Goal: Use online tool/utility: Utilize a website feature to perform a specific function

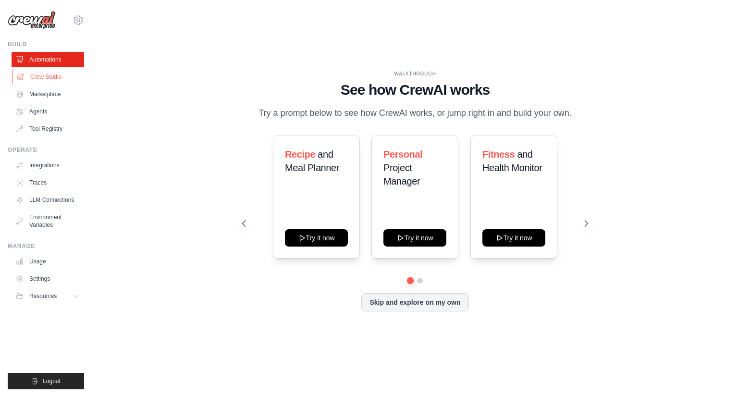
click at [61, 77] on link "Crew Studio" at bounding box center [48, 76] width 73 height 15
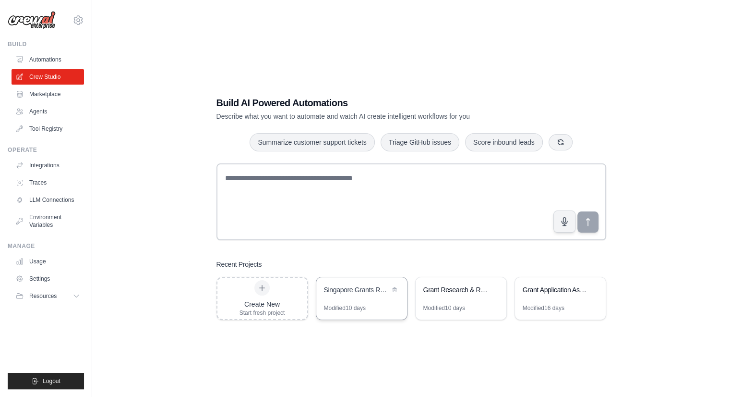
click at [349, 311] on div "Modified 10 days" at bounding box center [345, 308] width 42 height 8
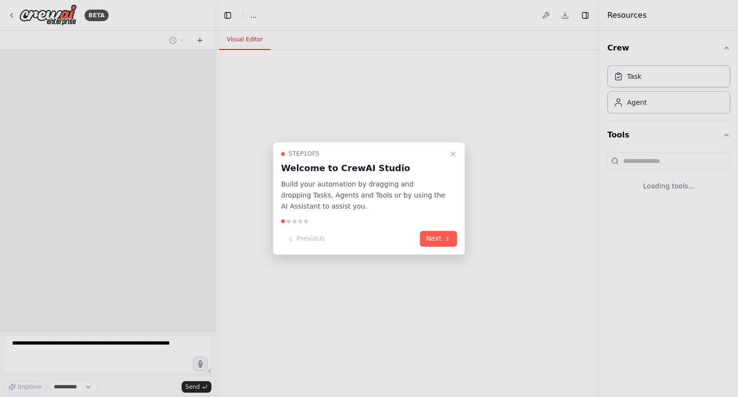
select select "****"
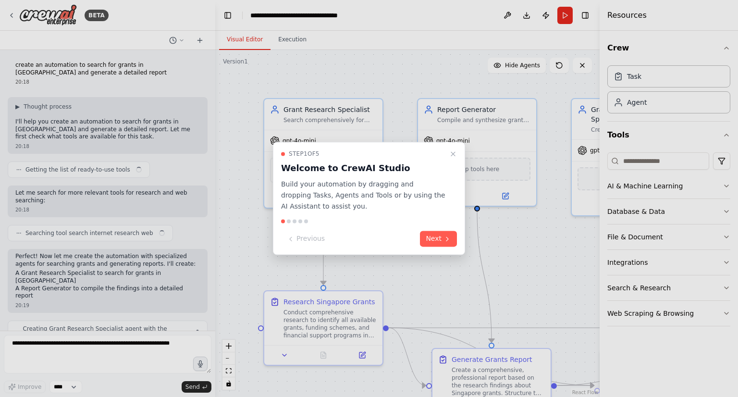
scroll to position [1745, 0]
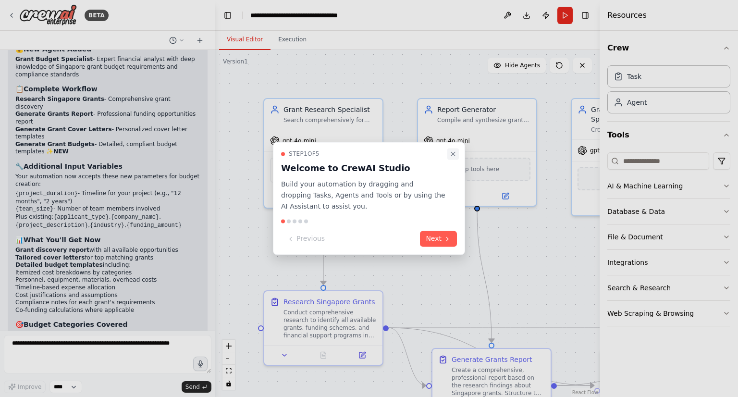
click at [450, 155] on icon "Close walkthrough" at bounding box center [453, 154] width 8 height 8
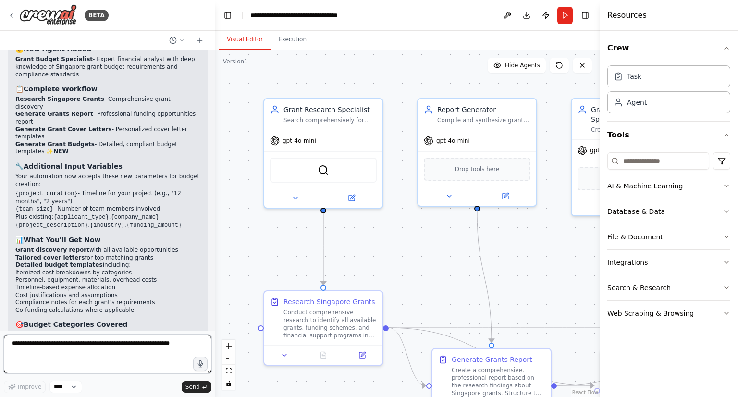
click at [137, 348] on textarea at bounding box center [107, 354] width 207 height 38
click at [136, 348] on textarea at bounding box center [107, 354] width 207 height 38
click at [169, 343] on textarea "**********" at bounding box center [107, 354] width 207 height 38
type textarea "**********"
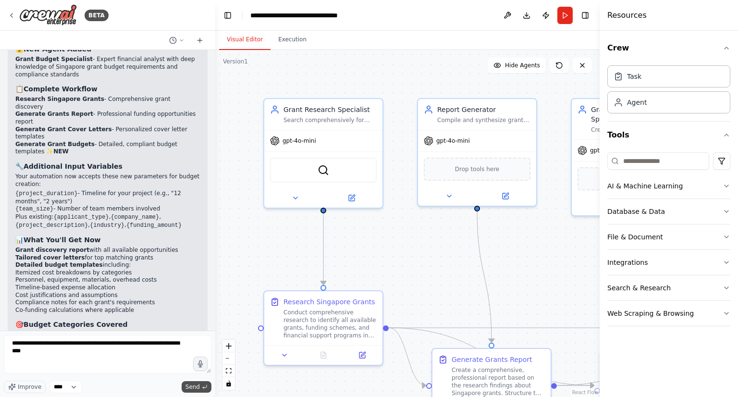
click at [202, 389] on icon "submit" at bounding box center [205, 387] width 6 height 6
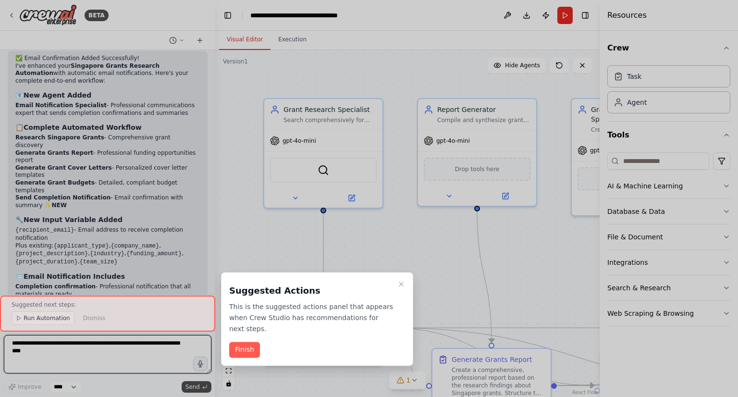
scroll to position [2509, 0]
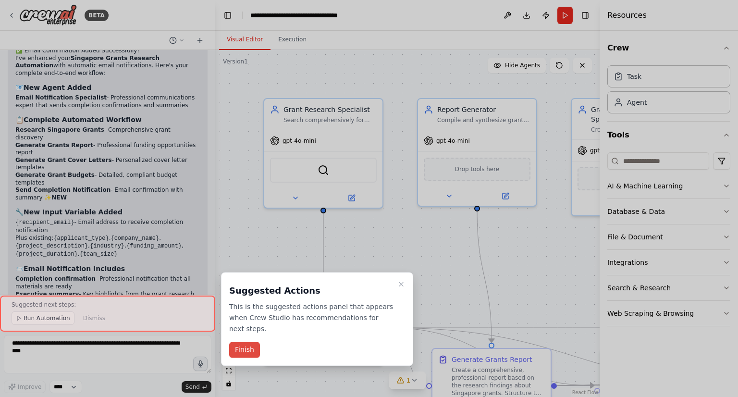
click at [231, 342] on button "Finish" at bounding box center [244, 350] width 31 height 16
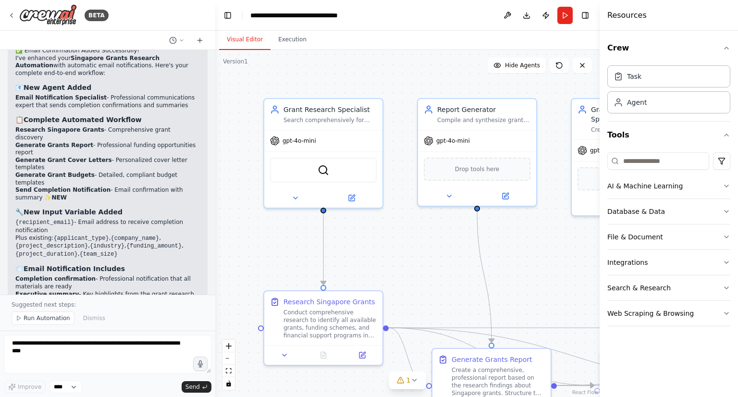
click at [576, 241] on div ".deletable-edge-delete-btn { width: 20px; height: 20px; border: 0px solid #ffff…" at bounding box center [407, 223] width 384 height 347
click at [725, 47] on icon "button" at bounding box center [726, 48] width 8 height 8
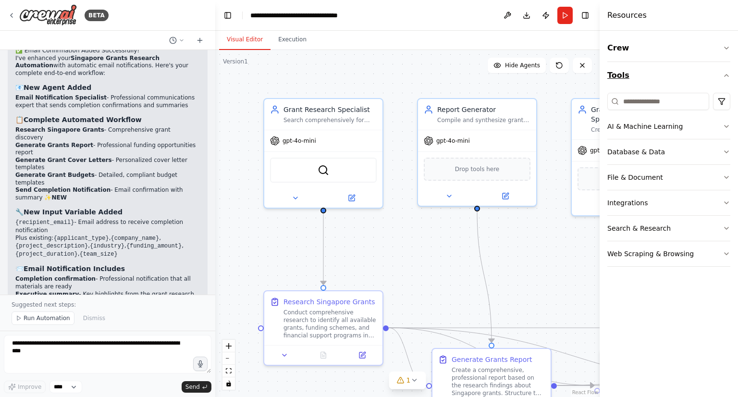
click at [726, 73] on icon "button" at bounding box center [726, 76] width 8 height 8
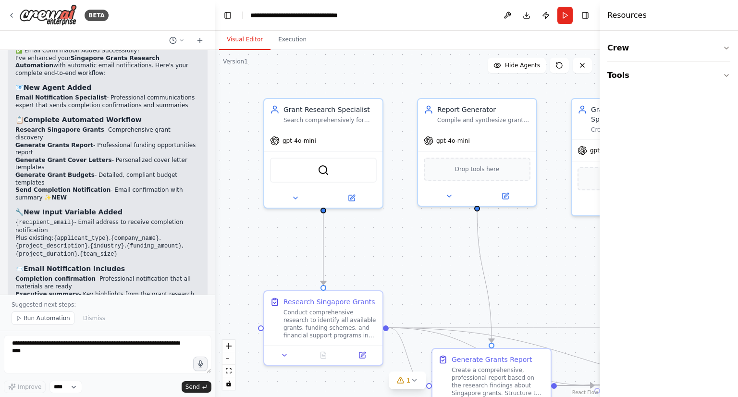
click at [591, 86] on div ".deletable-edge-delete-btn { width: 20px; height: 20px; border: 0px solid #ffff…" at bounding box center [407, 223] width 384 height 347
click at [20, 319] on polygon at bounding box center [18, 318] width 3 height 4
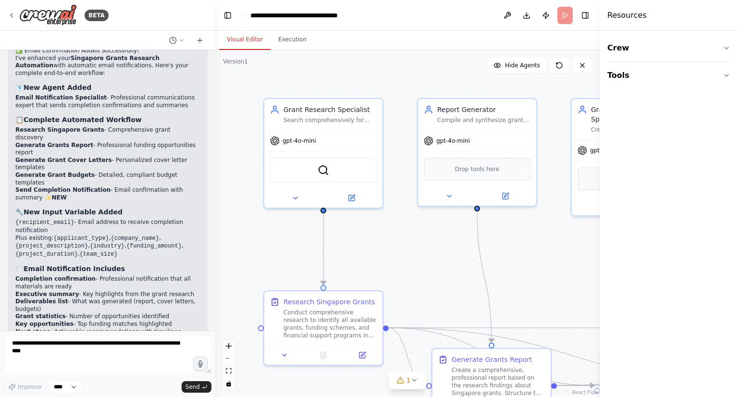
scroll to position [2473, 0]
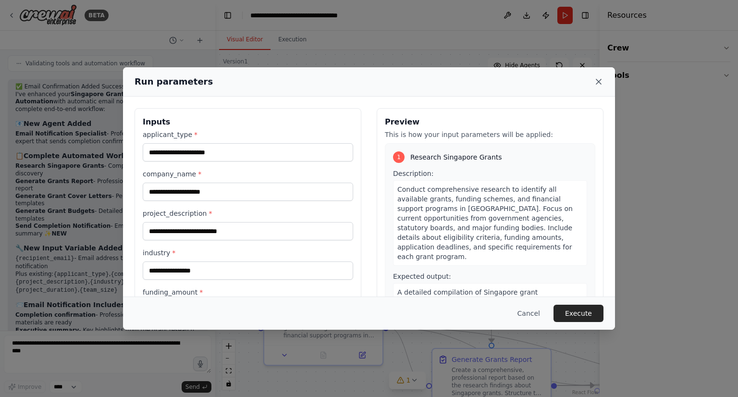
click at [597, 81] on icon at bounding box center [599, 82] width 10 height 10
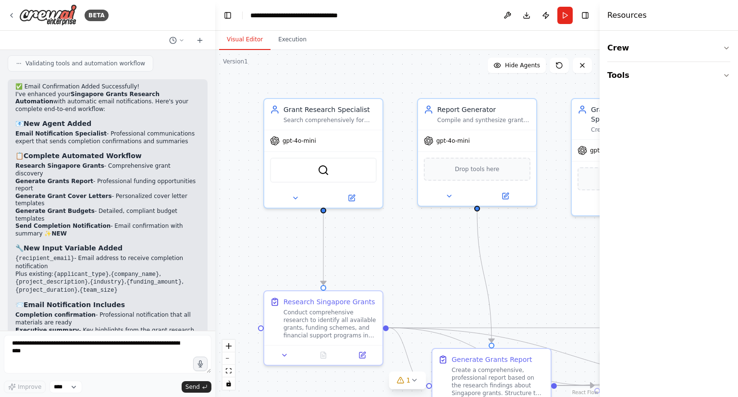
click at [582, 245] on div ".deletable-edge-delete-btn { width: 20px; height: 20px; border: 0px solid #ffff…" at bounding box center [407, 223] width 384 height 347
click at [231, 373] on icon "fit view" at bounding box center [229, 370] width 6 height 5
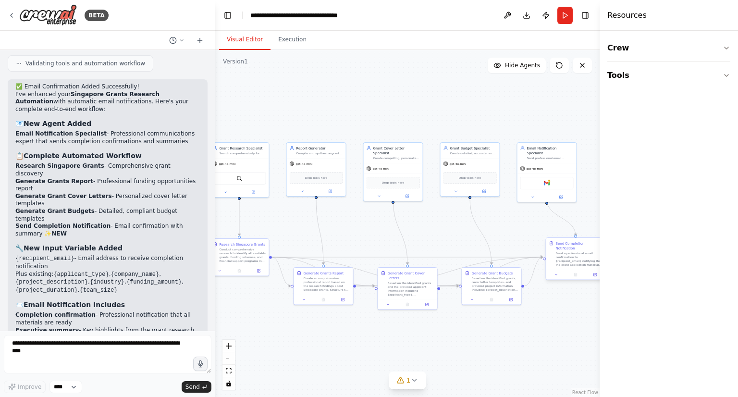
click at [567, 254] on div "Send a professional email confirmation to {recipient_email} notifying that the …" at bounding box center [579, 258] width 47 height 15
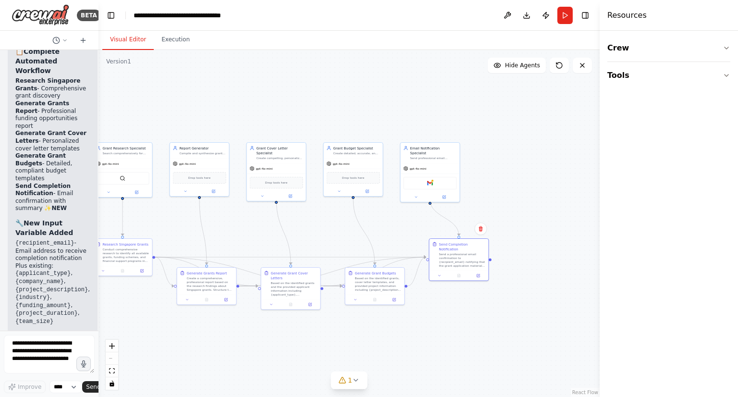
scroll to position [4413, 0]
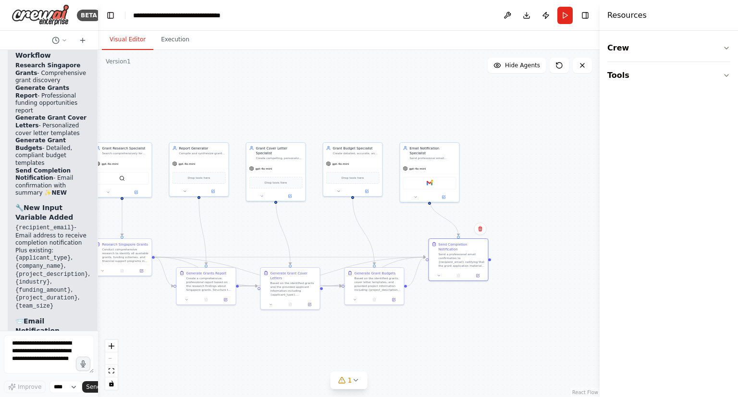
drag, startPoint x: 213, startPoint y: 233, endPoint x: 98, endPoint y: 219, distance: 116.1
click at [98, 219] on div "BETA create an automation to search for grants in Singapore and generate a deta…" at bounding box center [369, 198] width 738 height 397
click at [110, 371] on icon "fit view" at bounding box center [112, 370] width 6 height 5
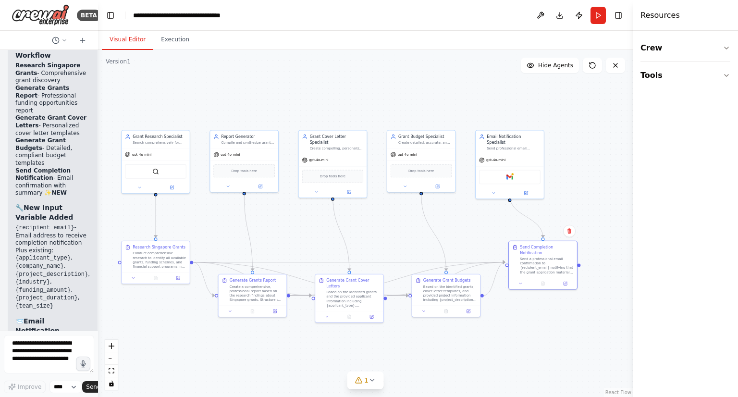
drag, startPoint x: 599, startPoint y: 140, endPoint x: 686, endPoint y: 137, distance: 86.5
click at [686, 137] on div "Resources Crew Tools" at bounding box center [684, 198] width 105 height 397
drag, startPoint x: 632, startPoint y: 139, endPoint x: 737, endPoint y: 132, distance: 104.9
click at [737, 132] on div "Resources Crew Tools" at bounding box center [688, 198] width 100 height 397
drag, startPoint x: 638, startPoint y: 133, endPoint x: 737, endPoint y: 128, distance: 99.1
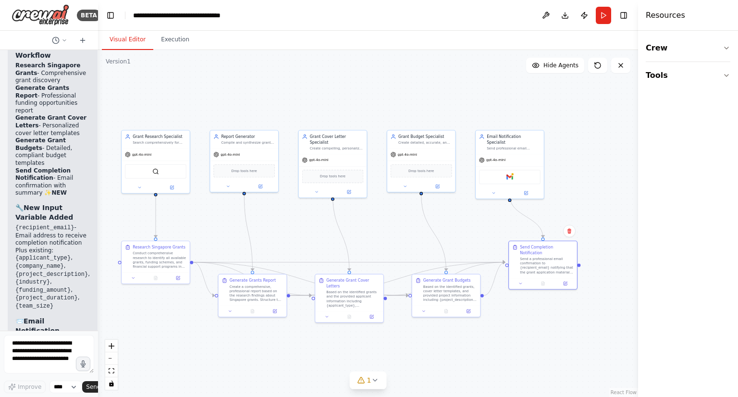
click at [737, 128] on div "Resources Crew Tools" at bounding box center [688, 198] width 100 height 397
click at [111, 371] on icon "fit view" at bounding box center [112, 370] width 6 height 5
